Goal: Information Seeking & Learning: Learn about a topic

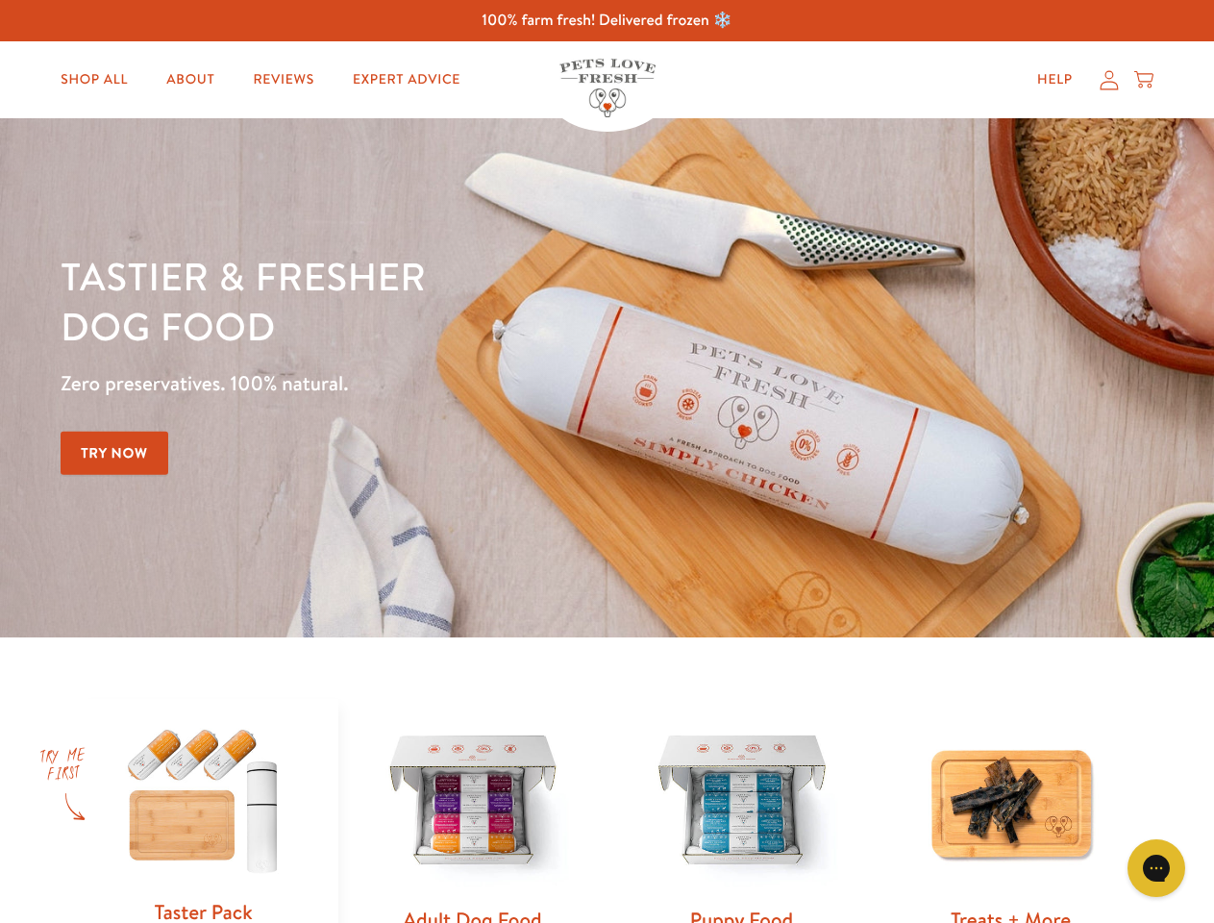
click at [607, 461] on div "Tastier & fresher dog food Zero preservatives. 100% natural. Try Now" at bounding box center [425, 378] width 729 height 254
click at [1156, 868] on icon "Open gorgias live chat" at bounding box center [1156, 867] width 18 height 18
